Goal: Task Accomplishment & Management: Manage account settings

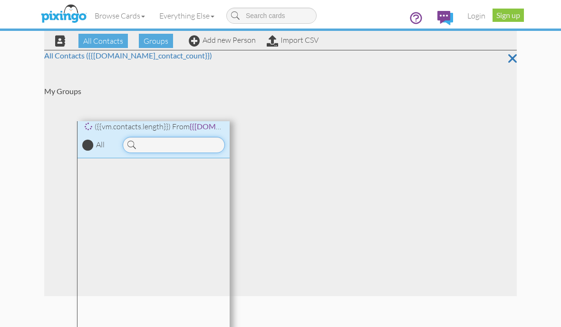
click at [185, 141] on input at bounding box center [174, 145] width 102 height 16
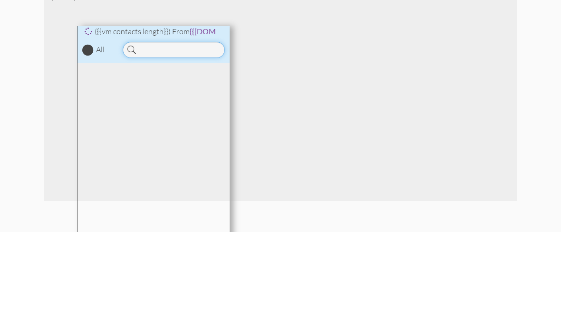
scroll to position [34, 0]
type input "Kuhn"
click at [317, 225] on div at bounding box center [373, 210] width 287 height 246
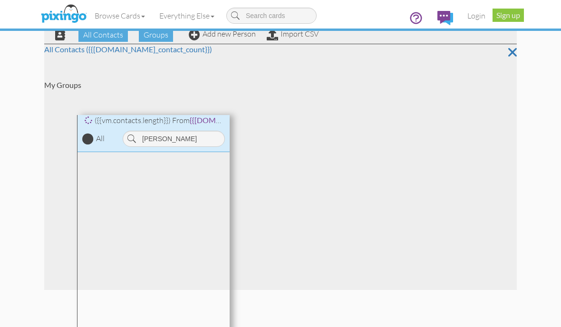
scroll to position [5, 0]
click at [268, 117] on div at bounding box center [373, 239] width 287 height 246
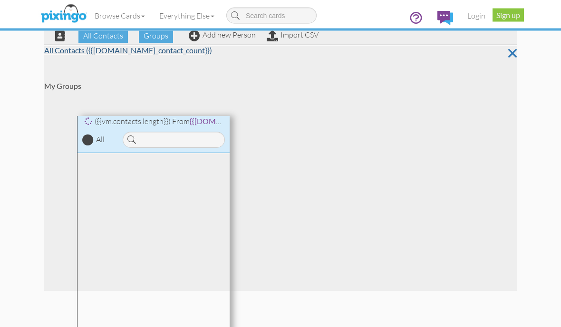
click at [69, 50] on link "All Contacts ({{[DOMAIN_NAME]_contact_count}})" at bounding box center [128, 50] width 168 height 9
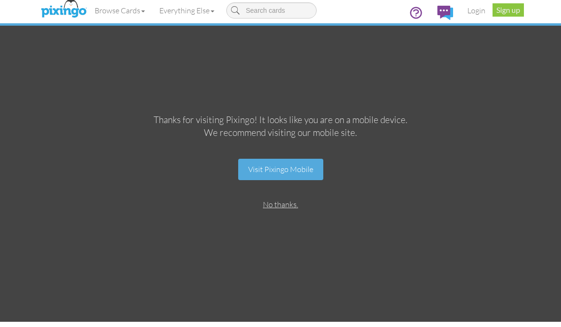
click at [278, 205] on link "No thanks." at bounding box center [280, 210] width 35 height 10
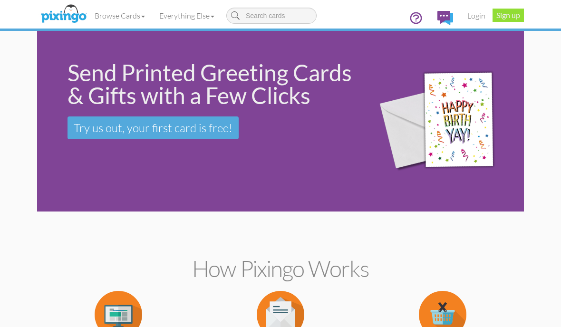
click at [506, 11] on link "Sign up" at bounding box center [508, 15] width 31 height 13
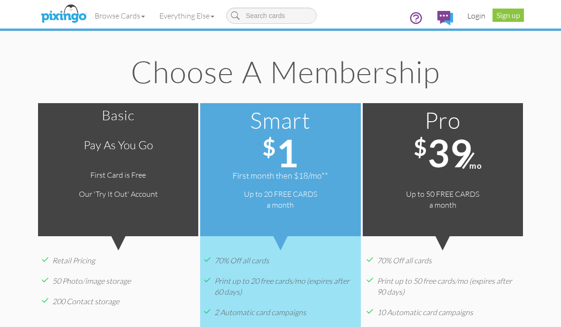
click at [471, 21] on link "Login" at bounding box center [476, 16] width 32 height 24
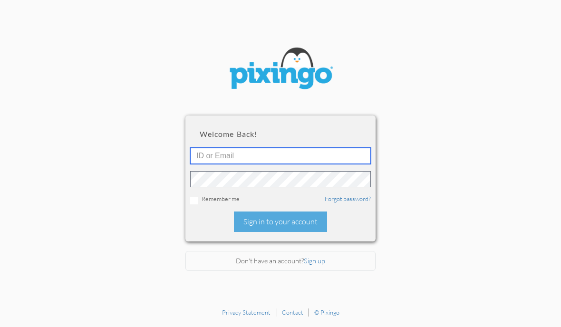
click at [287, 157] on input "text" at bounding box center [280, 156] width 181 height 16
type input "[PERSON_NAME][EMAIL_ADDRESS][DOMAIN_NAME]"
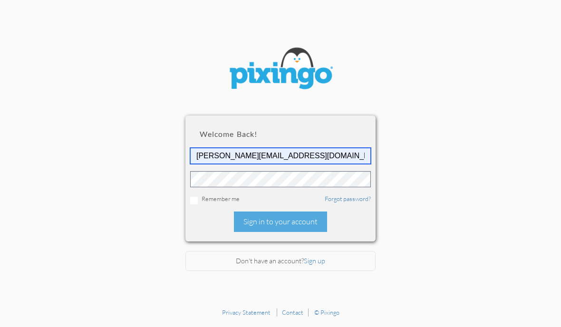
click at [335, 153] on input "[PERSON_NAME][EMAIL_ADDRESS][DOMAIN_NAME]" at bounding box center [280, 156] width 181 height 16
